Goal: Transaction & Acquisition: Book appointment/travel/reservation

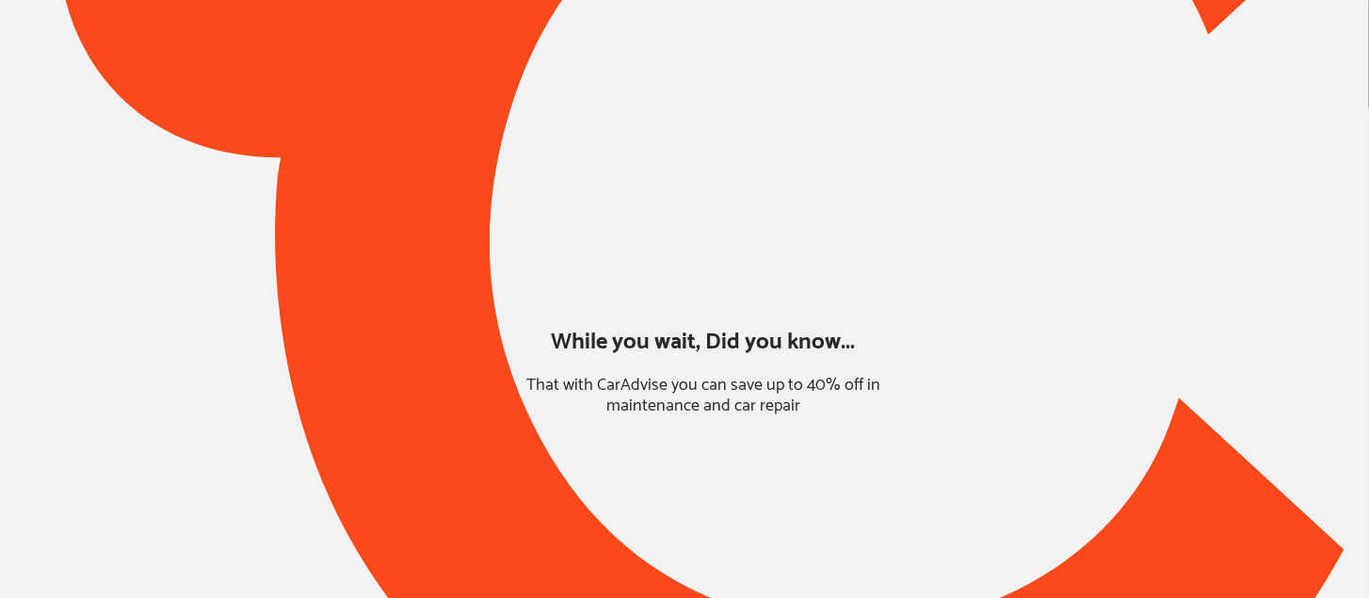
type input "*****"
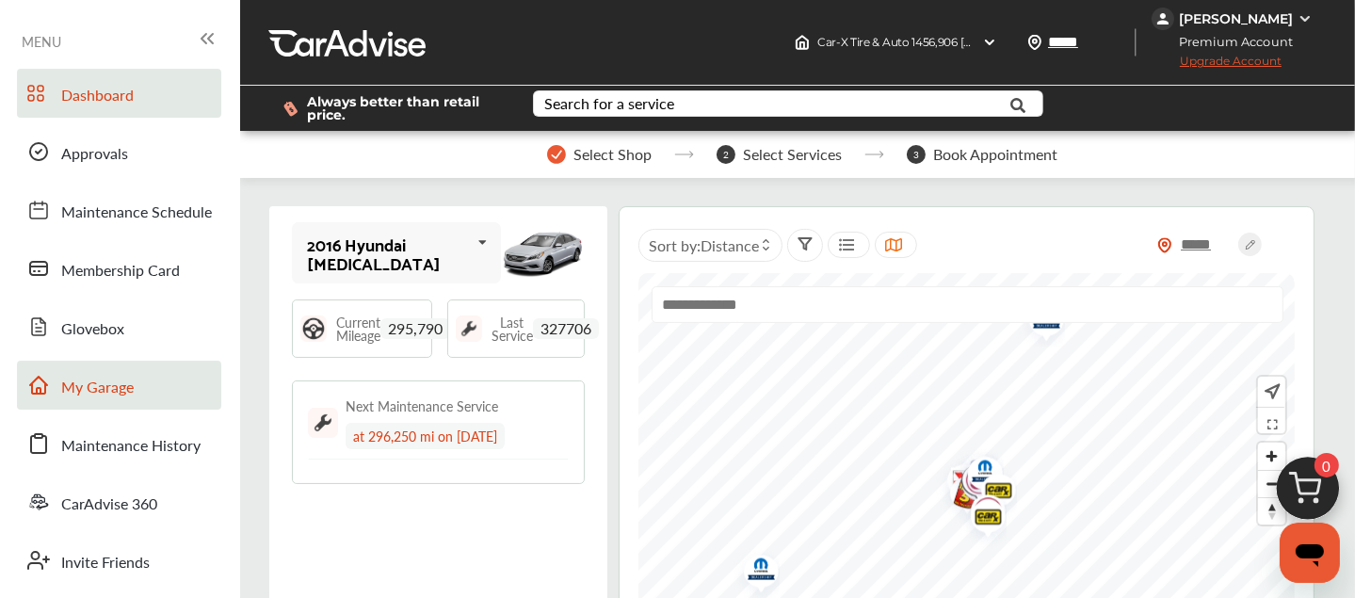
click at [87, 397] on span "My Garage" at bounding box center [97, 388] width 73 height 24
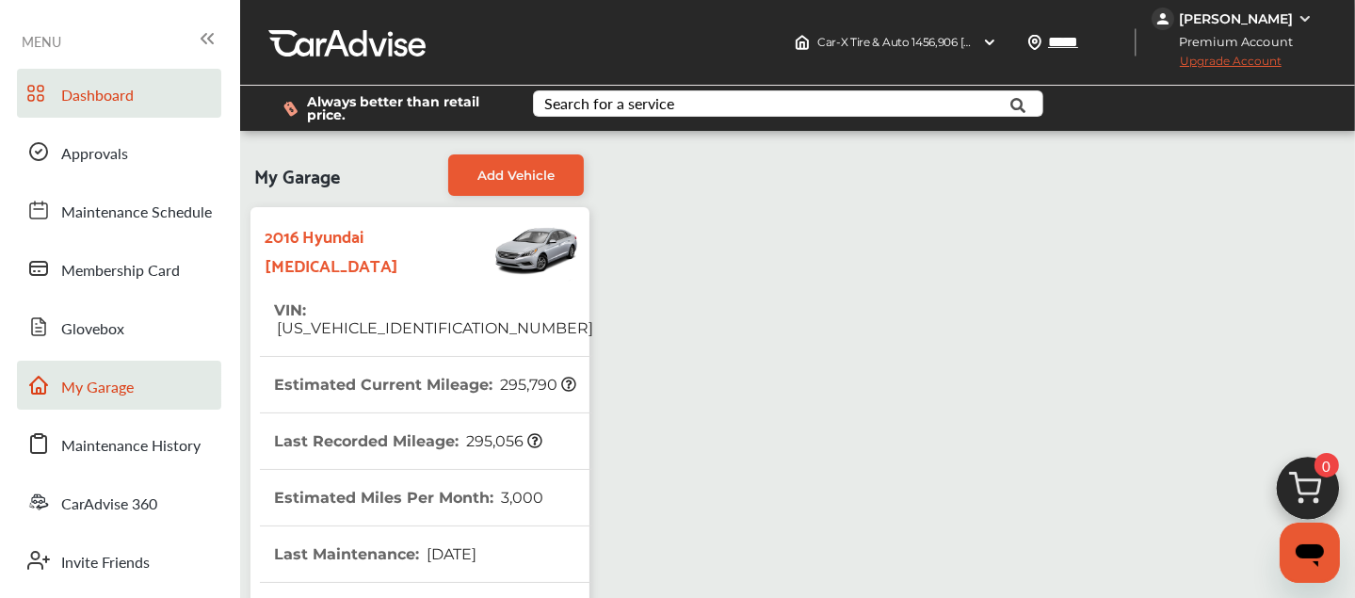
click at [83, 91] on span "Dashboard" at bounding box center [97, 96] width 73 height 24
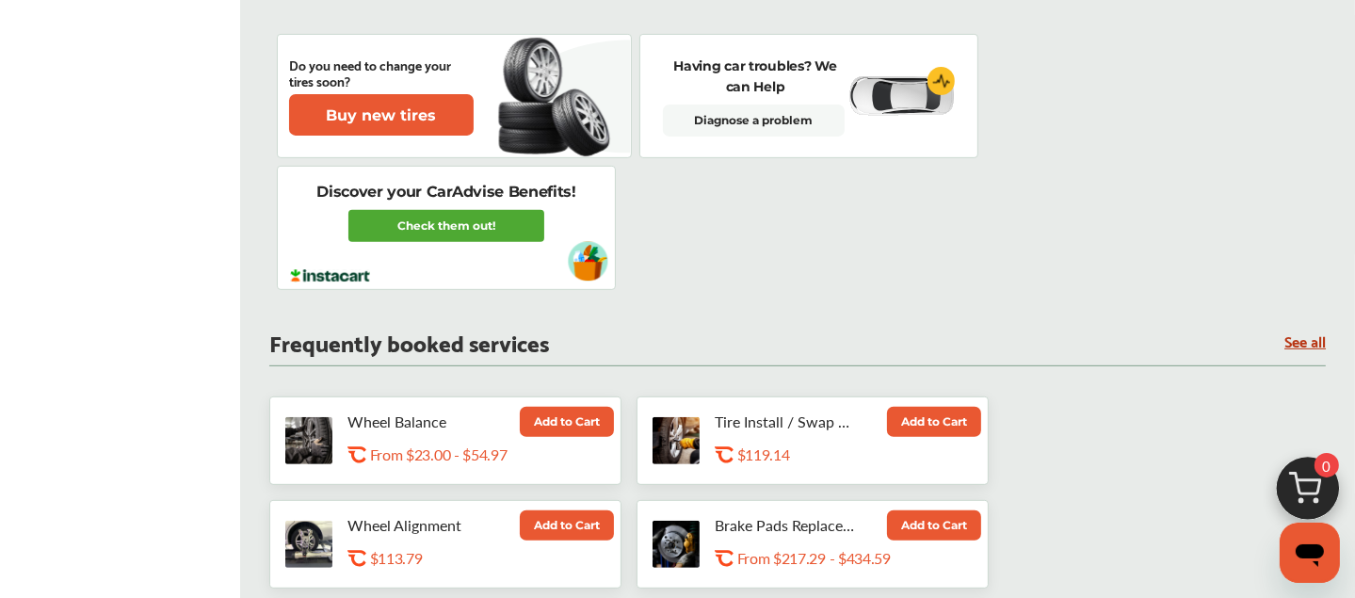
scroll to position [708, 0]
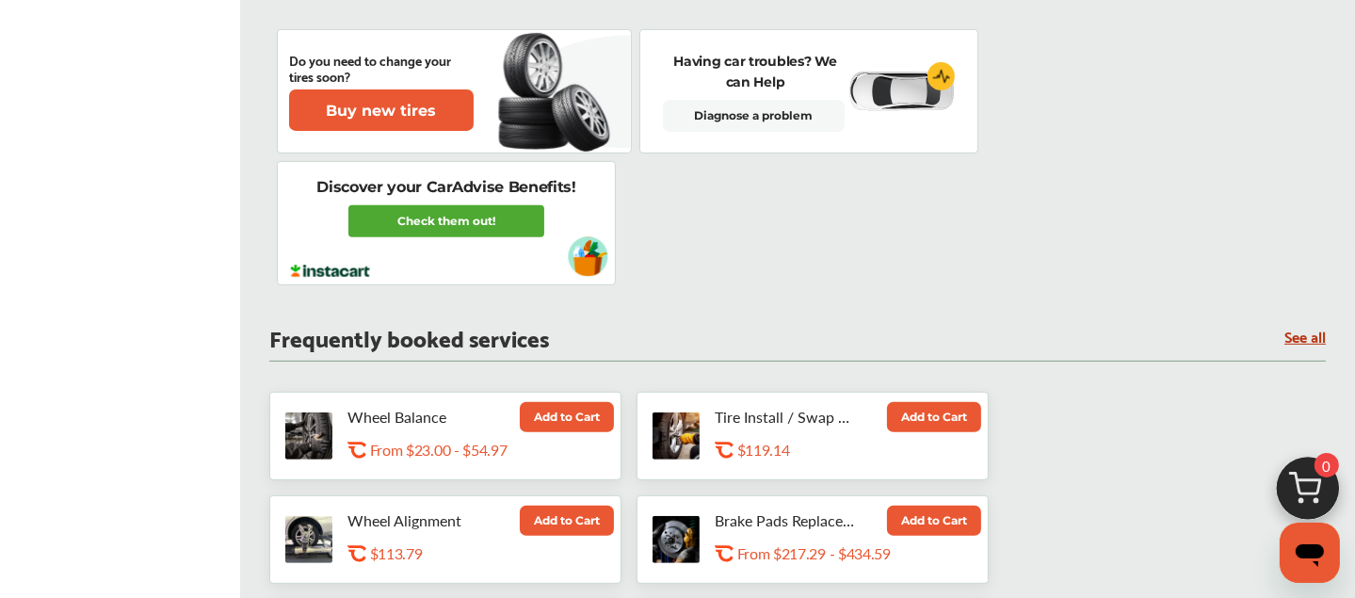
click at [1309, 342] on link "See all" at bounding box center [1304, 336] width 41 height 16
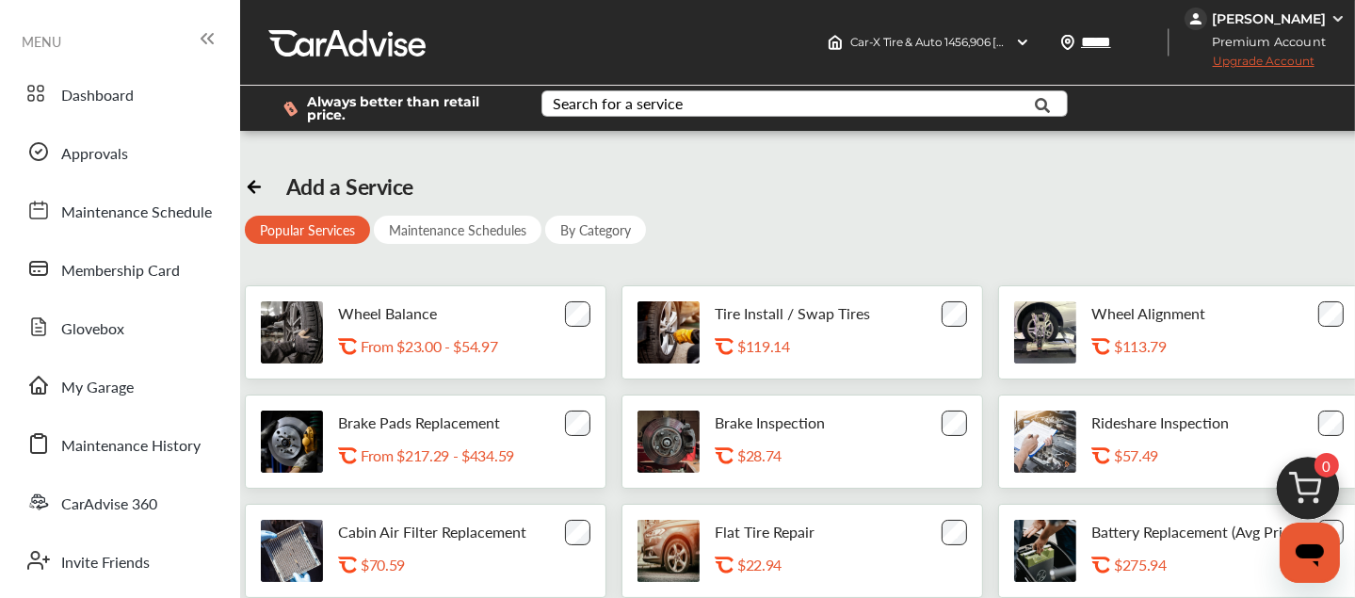
click at [661, 105] on div "Search for a service" at bounding box center [618, 103] width 130 height 15
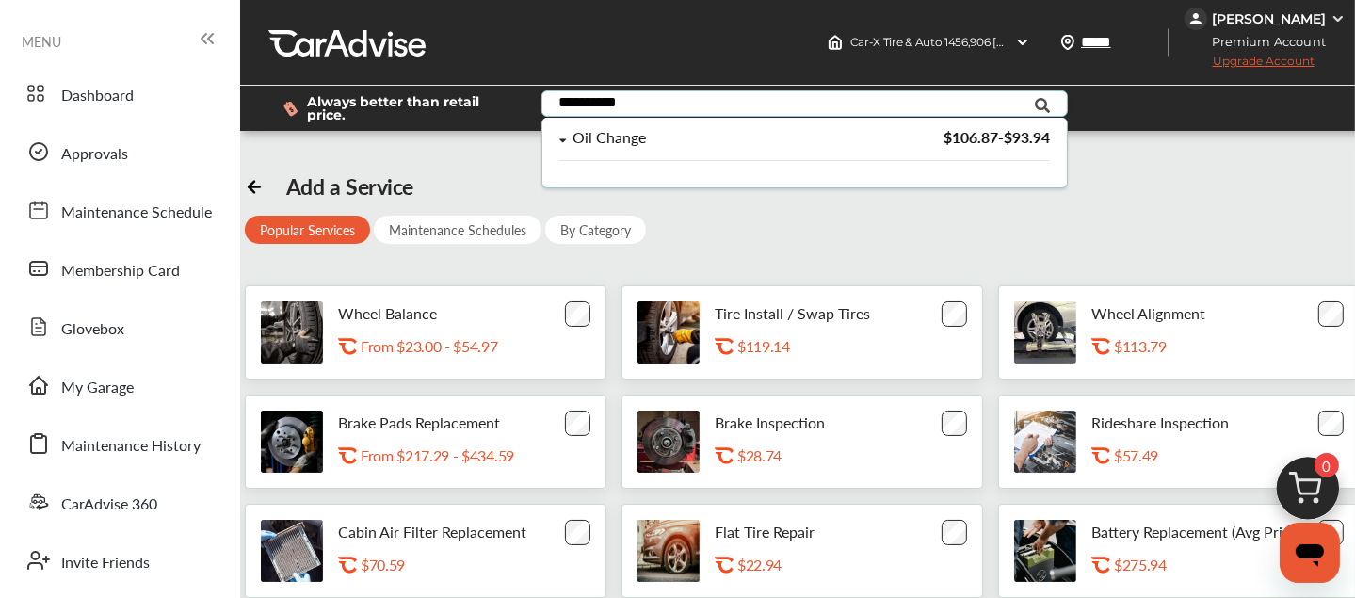
type input "**********"
click at [646, 141] on div "Oil Change" at bounding box center [706, 138] width 294 height 16
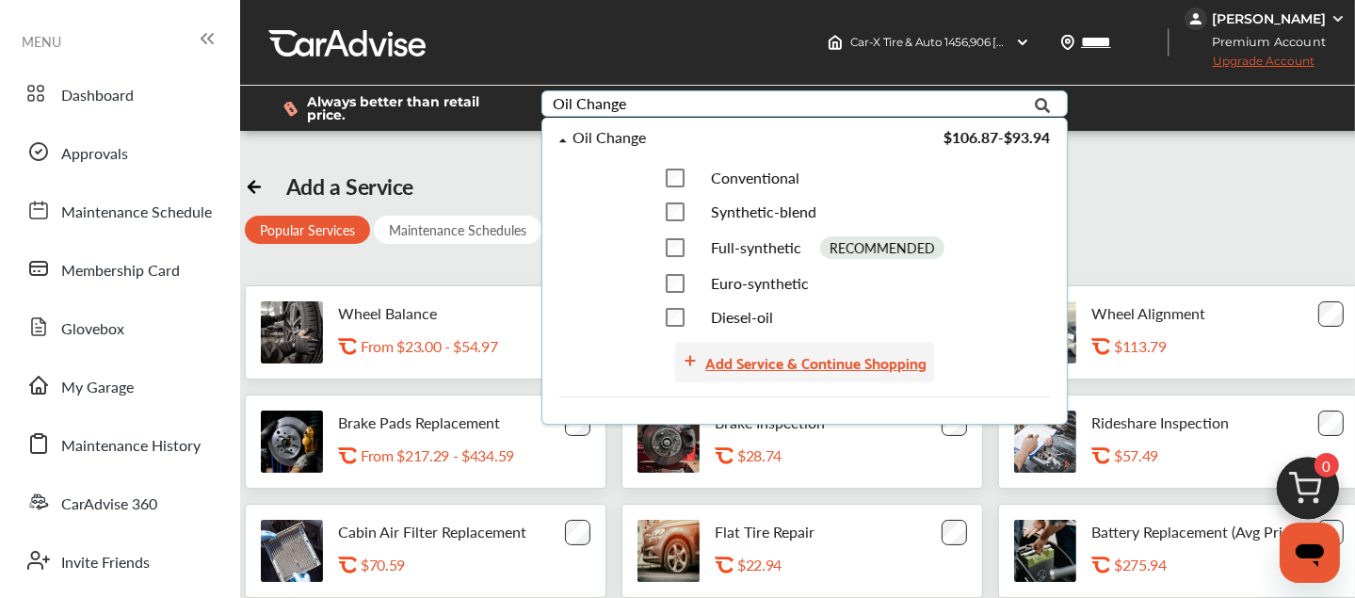
click at [742, 367] on div "Add Service & Continue Shopping" at bounding box center [815, 361] width 221 height 25
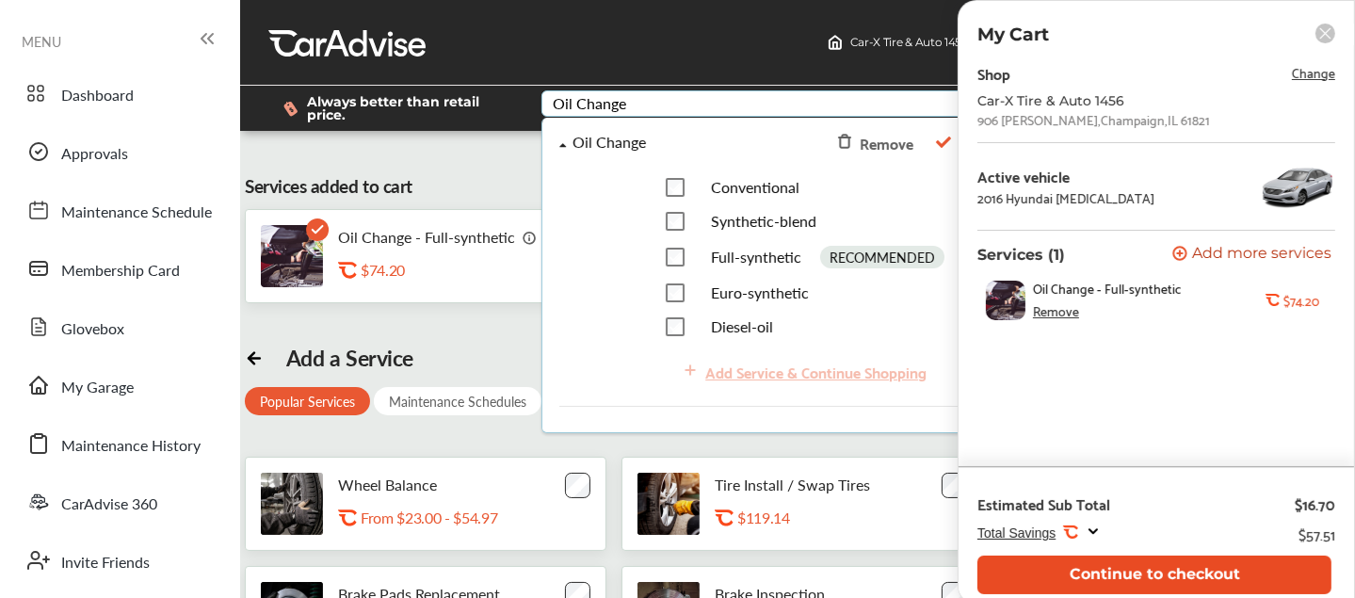
click at [1117, 563] on button "Continue to checkout" at bounding box center [1154, 575] width 354 height 39
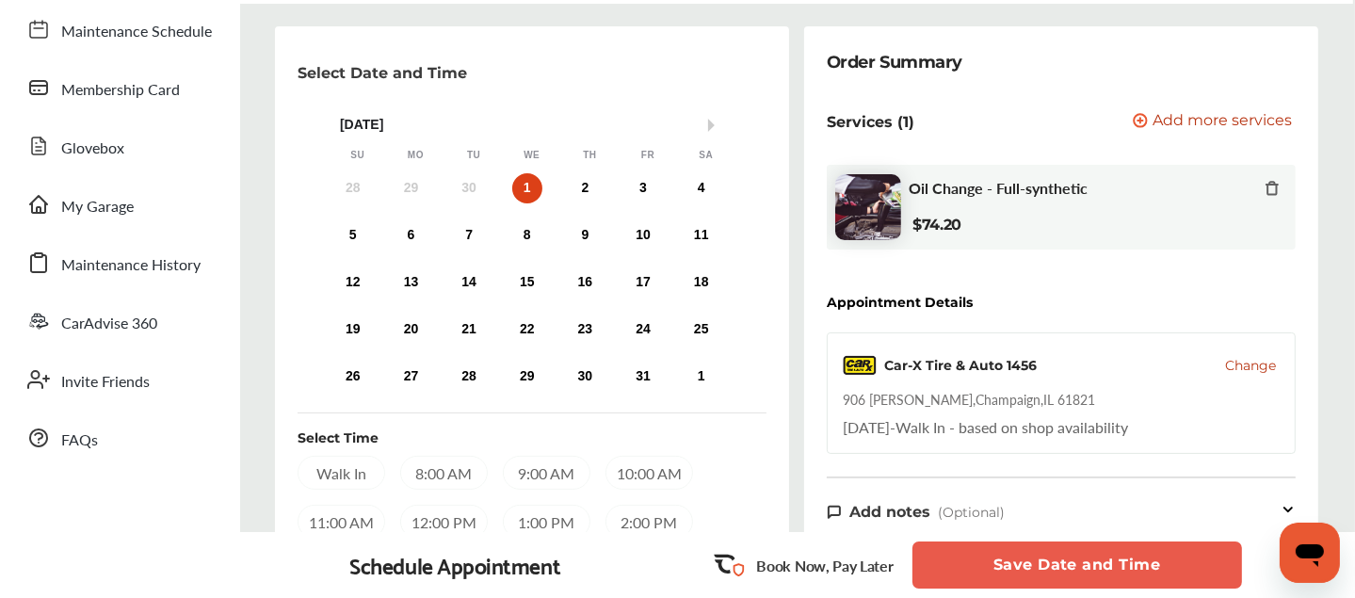
scroll to position [183, 0]
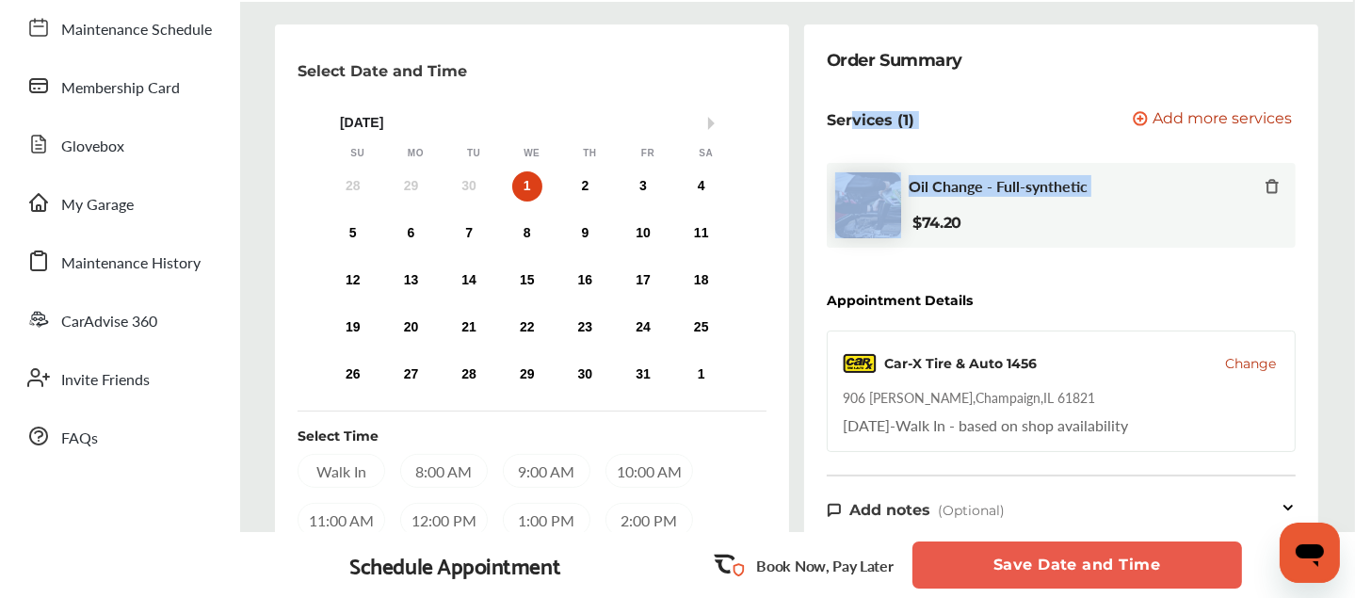
drag, startPoint x: 848, startPoint y: 150, endPoint x: 1326, endPoint y: 238, distance: 485.6
click at [1326, 238] on div "Select Date and Time Next Month [DATE] Su Mo Tu We Th Fr Sa 28 29 30 1 2 3 4 5 …" at bounding box center [796, 564] width 1143 height 1080
click at [1232, 263] on div "Order Summary Services (1) Add a service Add more services Oil Change - Full-sy…" at bounding box center [1061, 556] width 514 height 1065
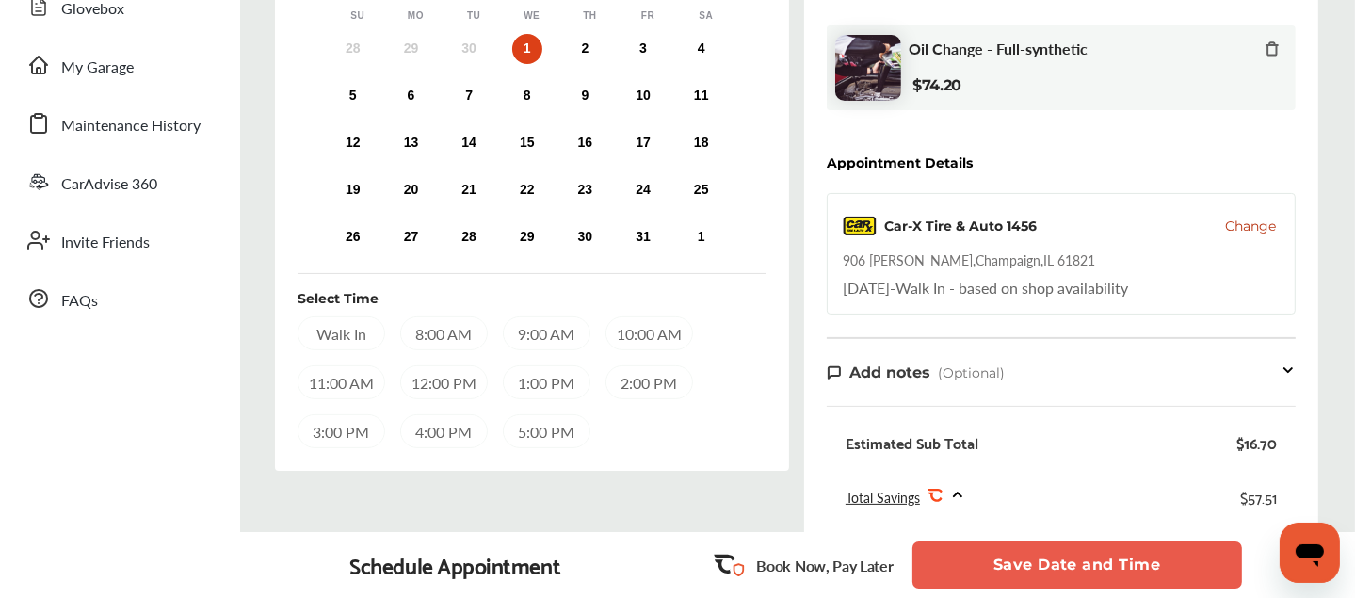
scroll to position [321, 0]
click at [385, 384] on div "11:00 AM" at bounding box center [342, 381] width 88 height 34
click at [1049, 562] on button "Save Date and Time" at bounding box center [1078, 564] width 330 height 47
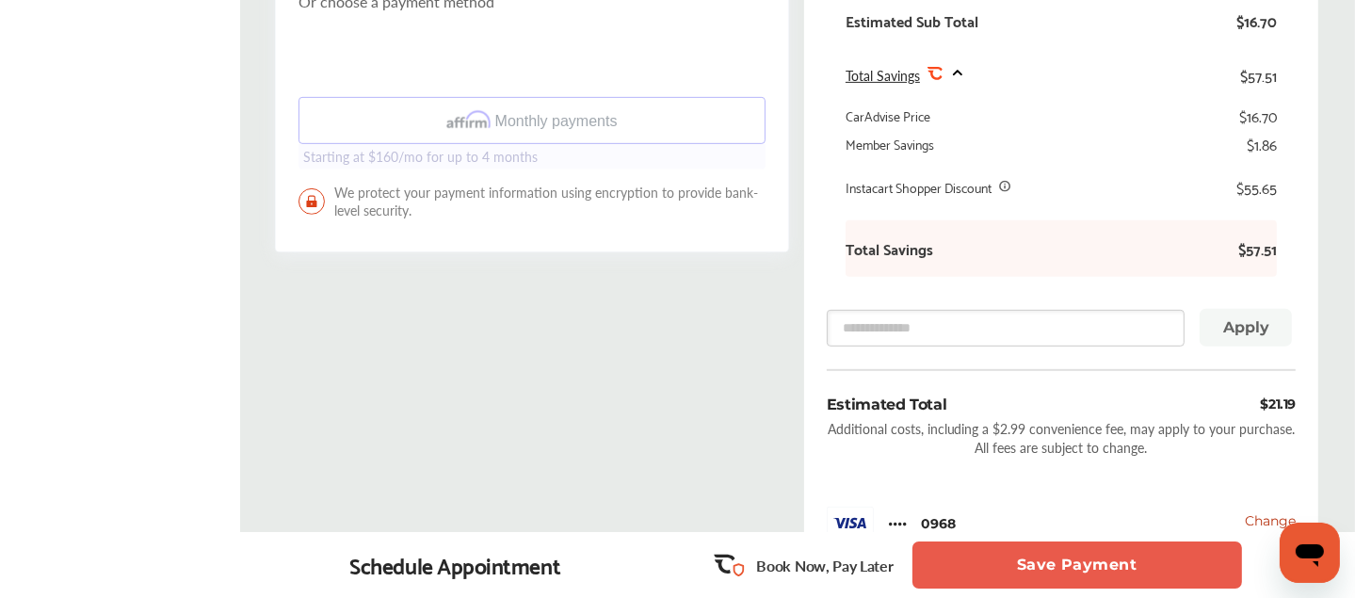
scroll to position [741, 0]
click at [1028, 553] on button "Save Payment" at bounding box center [1078, 564] width 330 height 47
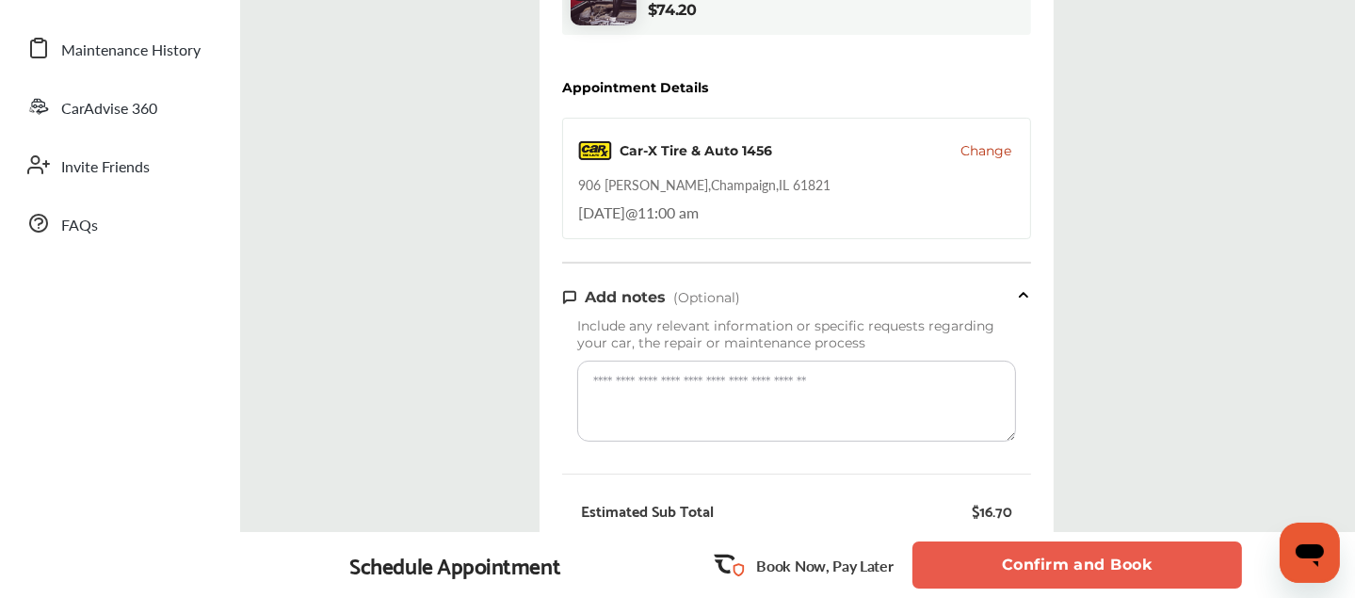
scroll to position [403, 0]
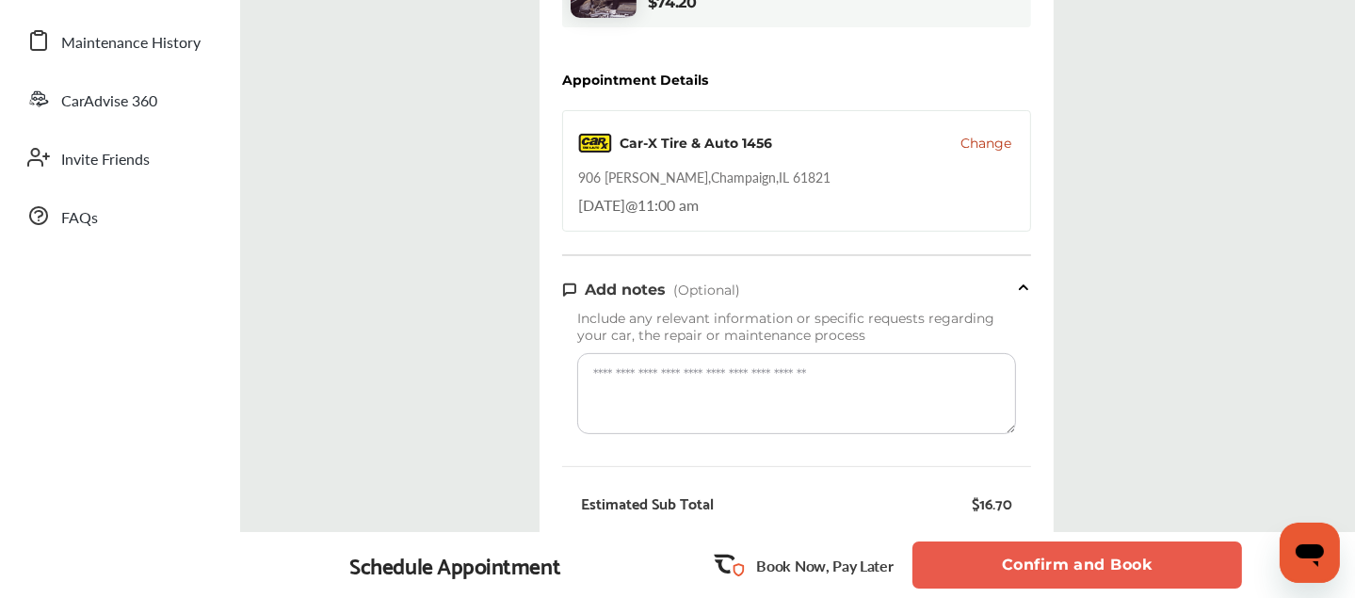
click at [1036, 557] on button "Confirm and Book" at bounding box center [1078, 564] width 330 height 47
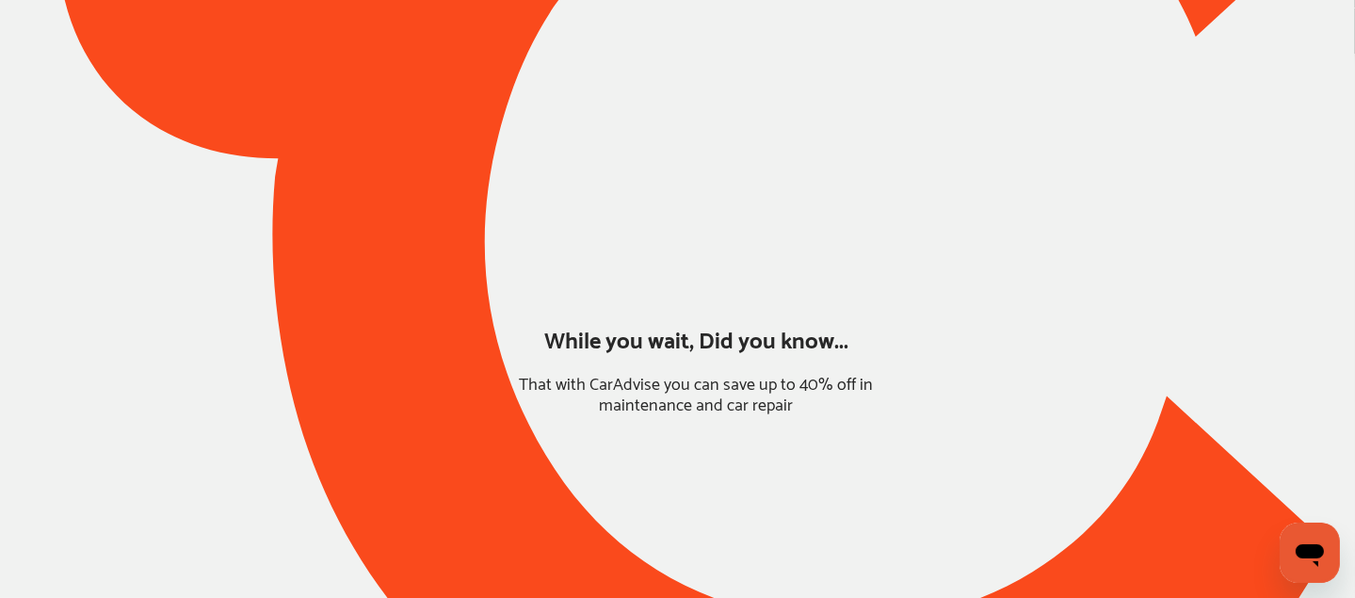
scroll to position [404, 0]
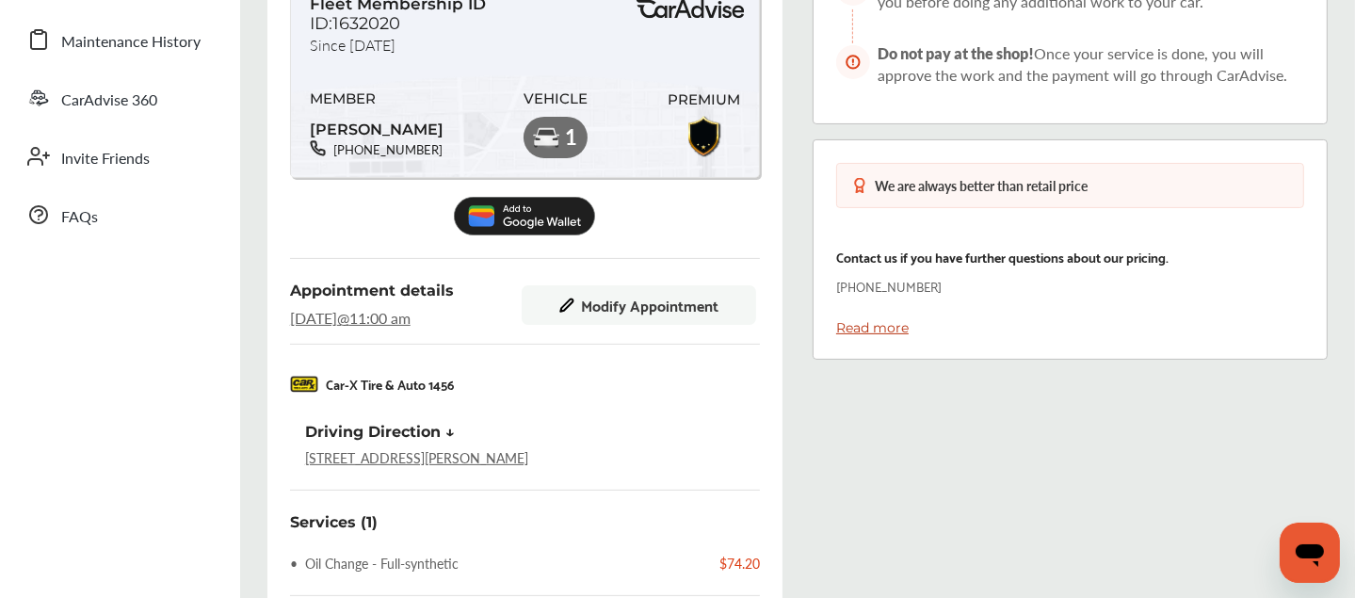
click at [22, 402] on ul "Dashboard Approvals Maintenance Schedule Membership Card Glovebox My Garage Mai…" at bounding box center [119, 296] width 221 height 1282
